Goal: Task Accomplishment & Management: Manage account settings

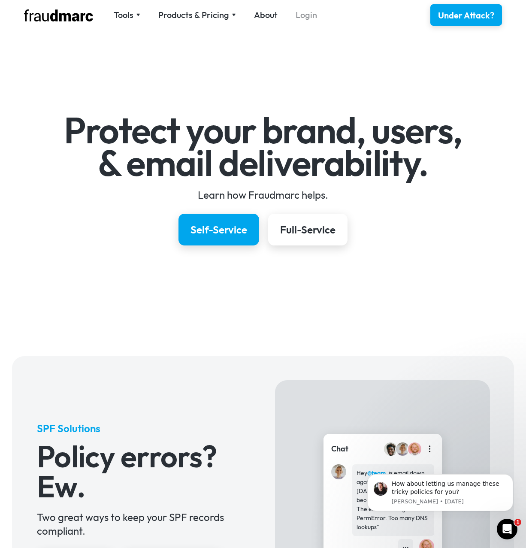
click at [299, 14] on link "Login" at bounding box center [306, 15] width 21 height 12
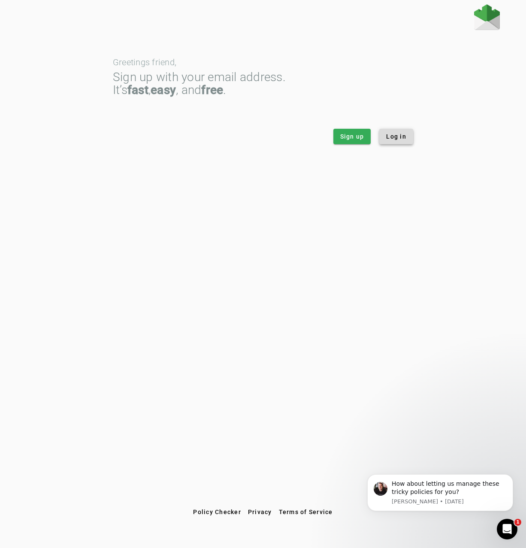
click at [393, 138] on span "Log in" at bounding box center [396, 136] width 20 height 9
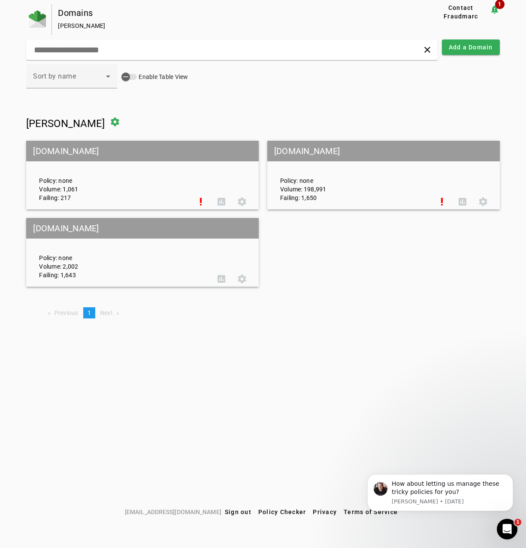
click at [93, 148] on mat-grid-tile-header "[DOMAIN_NAME]" at bounding box center [142, 151] width 233 height 21
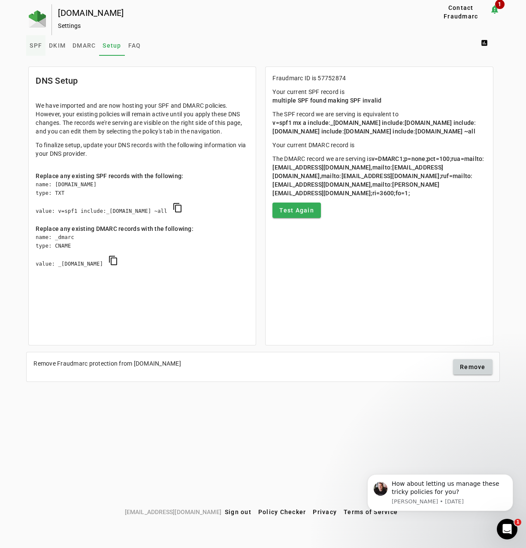
click at [39, 48] on span "SPF" at bounding box center [36, 45] width 12 height 6
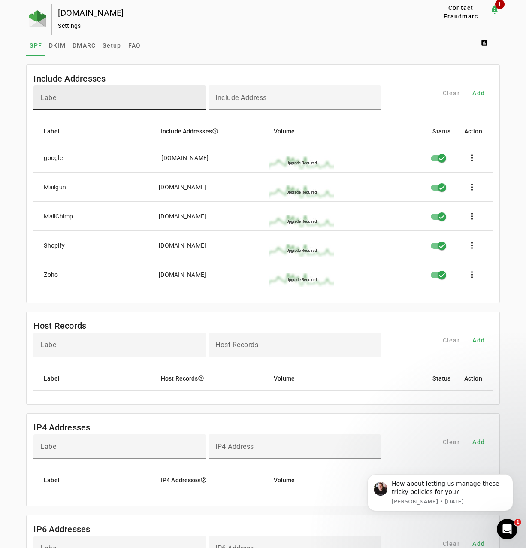
click at [108, 98] on input "Label" at bounding box center [119, 101] width 159 height 10
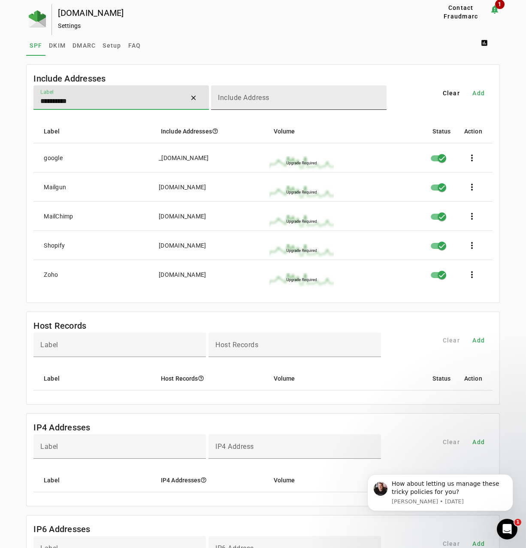
type input "**********"
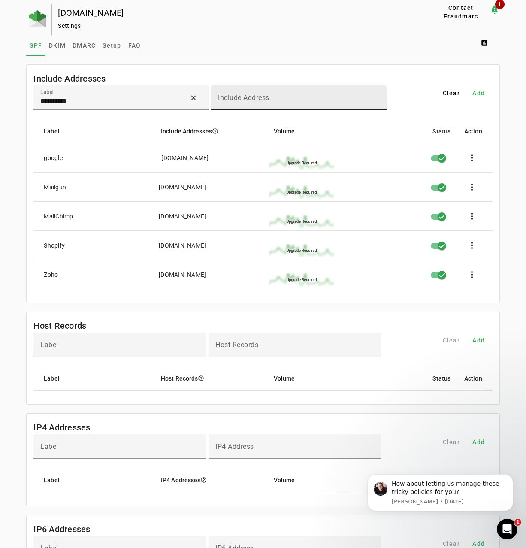
click at [225, 94] on mat-label "Include Address" at bounding box center [243, 98] width 51 height 8
click at [225, 96] on input "Include Address" at bounding box center [299, 101] width 162 height 10
paste input "**********"
type input "**********"
click at [264, 94] on mat-label "Include Address" at bounding box center [246, 98] width 51 height 8
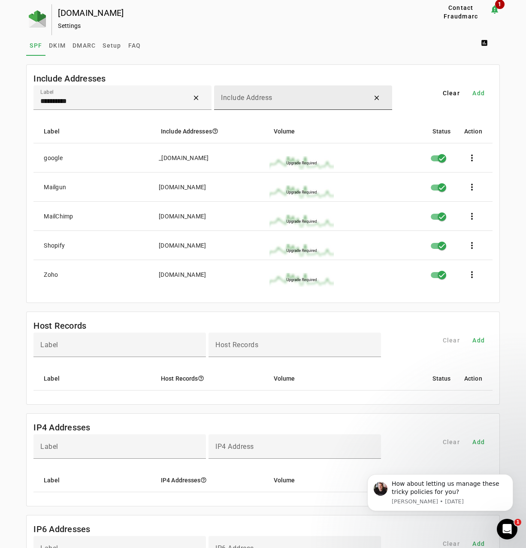
click at [264, 96] on input "Include Address" at bounding box center [292, 101] width 142 height 10
paste input "**********"
type input "**********"
click at [482, 88] on span at bounding box center [478, 93] width 27 height 21
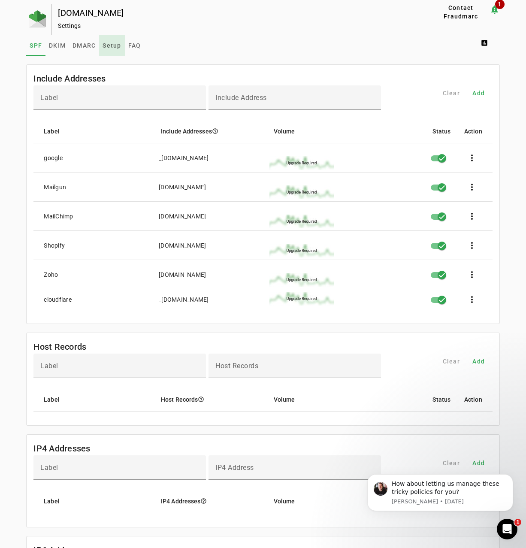
click at [115, 43] on span "Setup" at bounding box center [112, 45] width 18 height 6
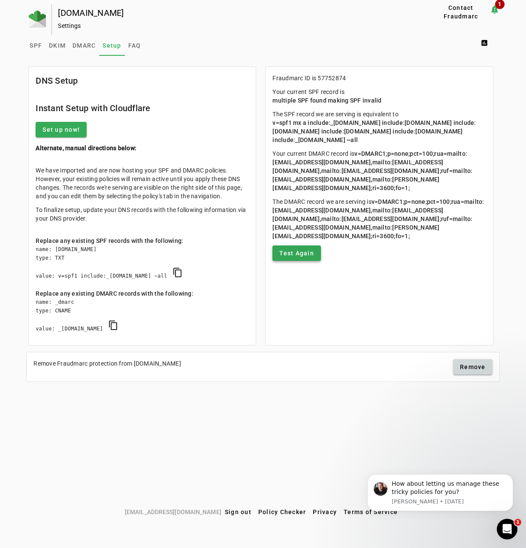
click at [294, 252] on span "Test Again" at bounding box center [296, 253] width 35 height 9
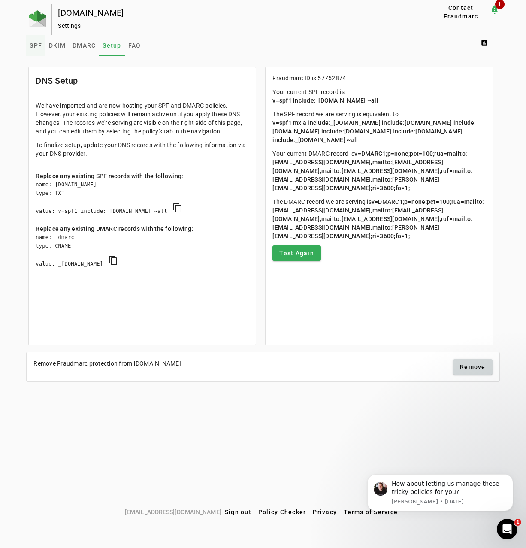
click at [36, 45] on span "SPF" at bounding box center [36, 45] width 12 height 6
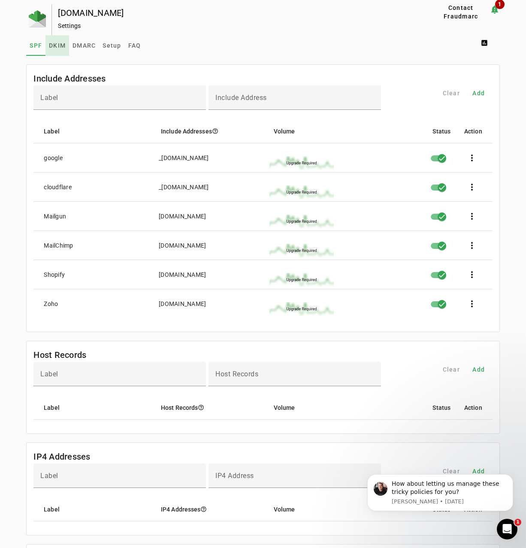
click at [69, 48] on link "DKIM" at bounding box center [57, 45] width 24 height 21
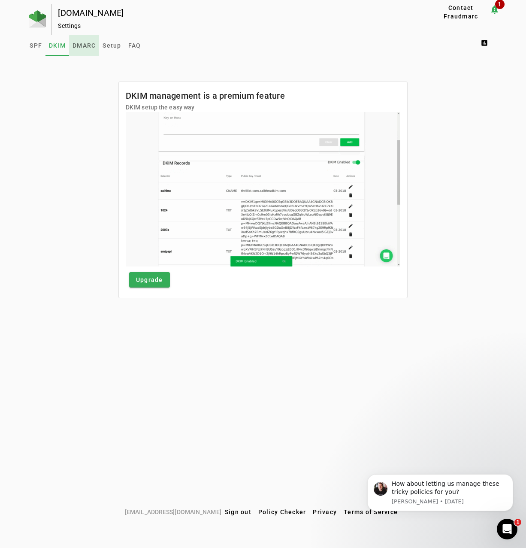
click at [96, 45] on span "DMARC" at bounding box center [84, 45] width 23 height 6
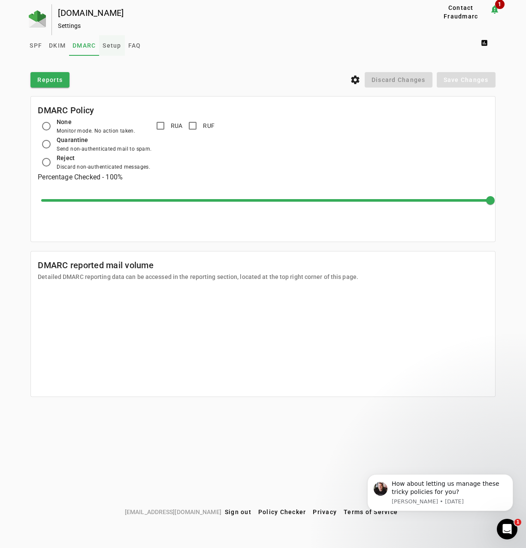
click at [115, 45] on span "Setup" at bounding box center [112, 45] width 18 height 6
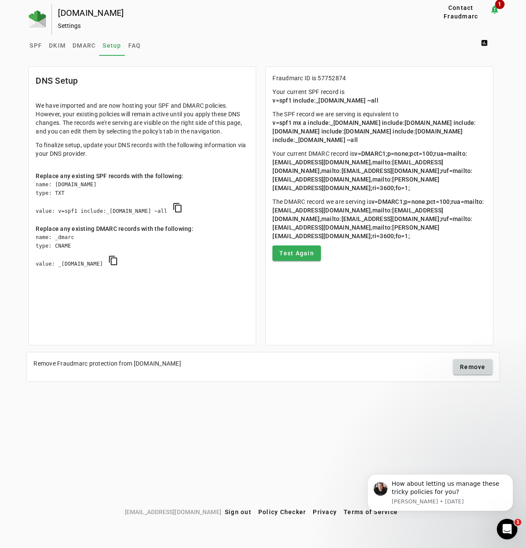
click at [493, 9] on mat-icon "notification_important 1" at bounding box center [495, 9] width 10 height 10
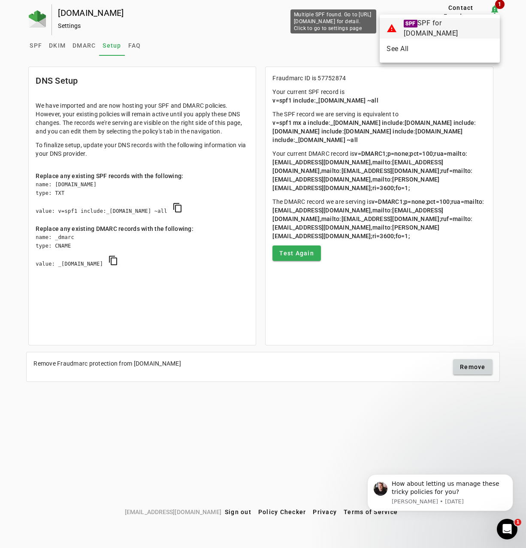
click at [433, 27] on span "SPF SPF for dahliaweddingsandbaptisms.com" at bounding box center [448, 28] width 89 height 21
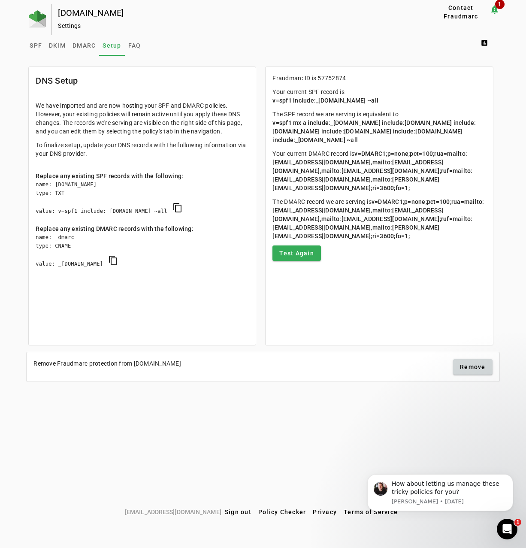
click at [496, 12] on mat-icon "notification_important 1" at bounding box center [495, 9] width 10 height 10
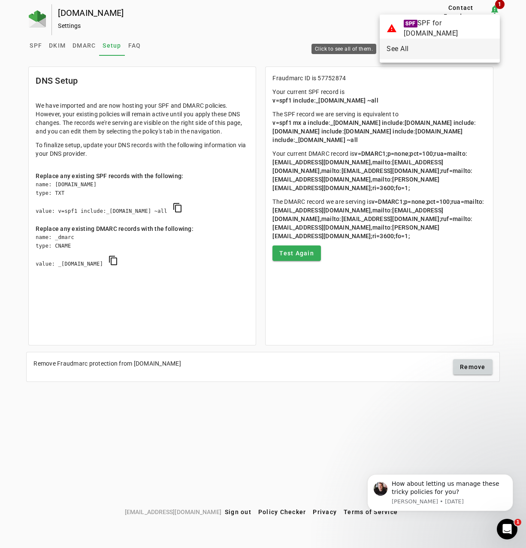
click at [400, 49] on span "See All" at bounding box center [440, 49] width 106 height 10
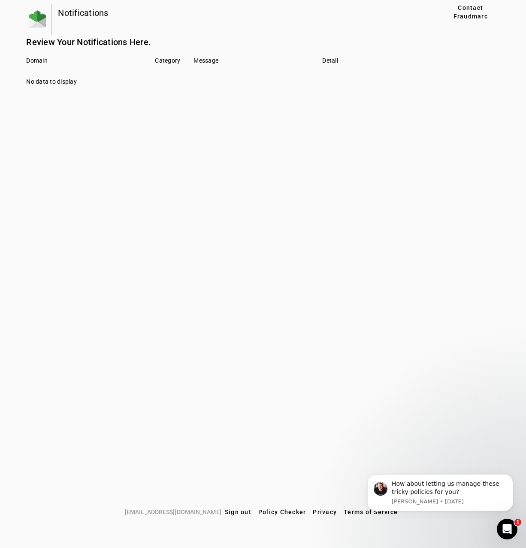
click at [58, 85] on div "No data to display" at bounding box center [262, 81] width 473 height 9
click at [466, 15] on span "Contact Fraudmarc" at bounding box center [470, 11] width 51 height 17
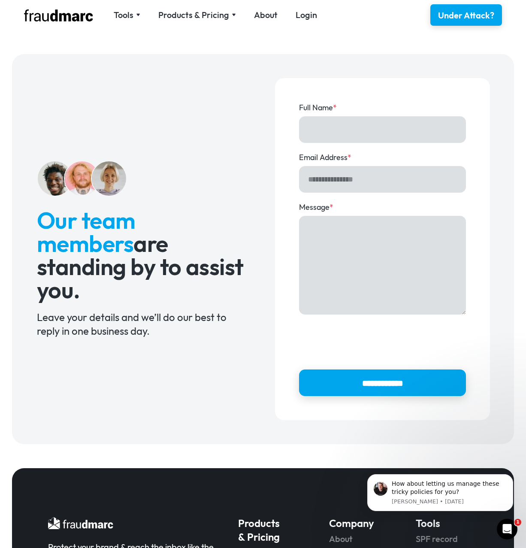
click at [76, 18] on img at bounding box center [58, 15] width 69 height 12
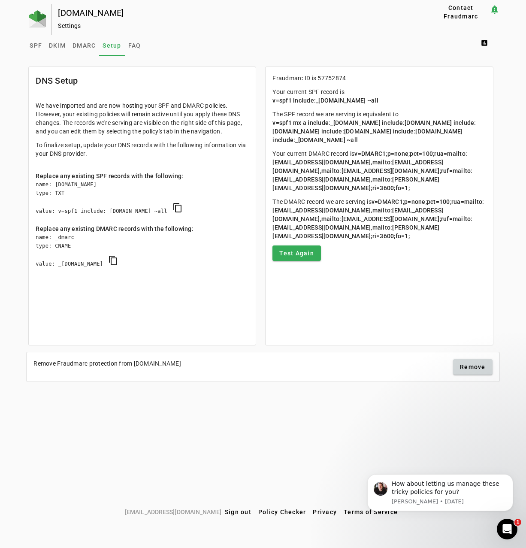
click at [368, 143] on span "v=spf1 mx a include:_[DOMAIN_NAME] include:[DOMAIN_NAME] include:[DOMAIN_NAME] …" at bounding box center [373, 131] width 203 height 24
drag, startPoint x: 369, startPoint y: 140, endPoint x: 274, endPoint y: 123, distance: 95.9
click at [274, 123] on span "v=spf1 mx a include:_[DOMAIN_NAME] include:[DOMAIN_NAME] include:[DOMAIN_NAME] …" at bounding box center [373, 131] width 203 height 24
copy span "v=spf1 mx a include:_[DOMAIN_NAME] include:[DOMAIN_NAME] include:[DOMAIN_NAME] …"
